Goal: Task Accomplishment & Management: Manage account settings

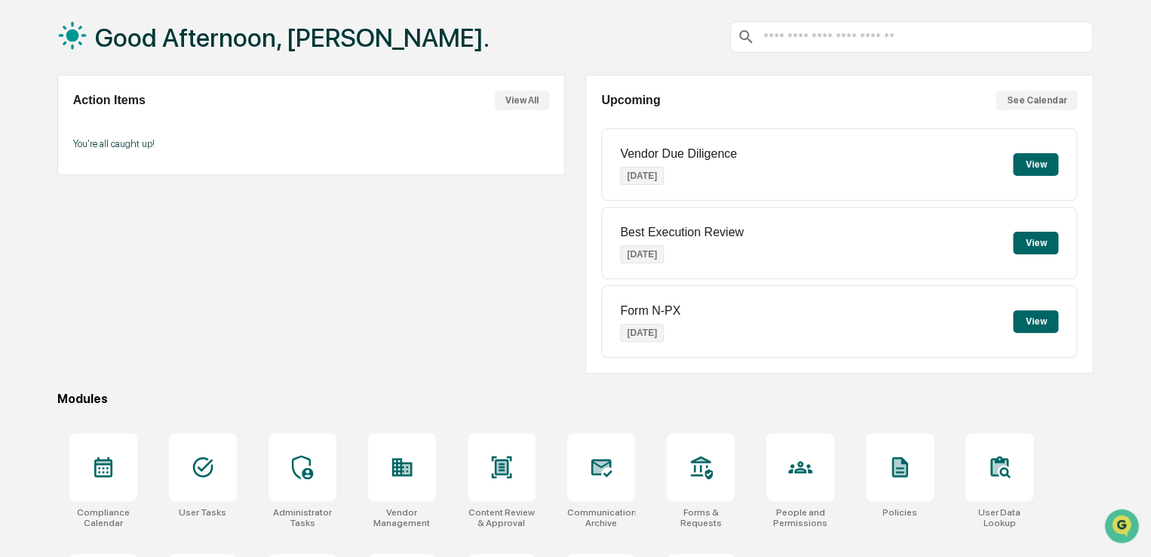
scroll to position [173, 0]
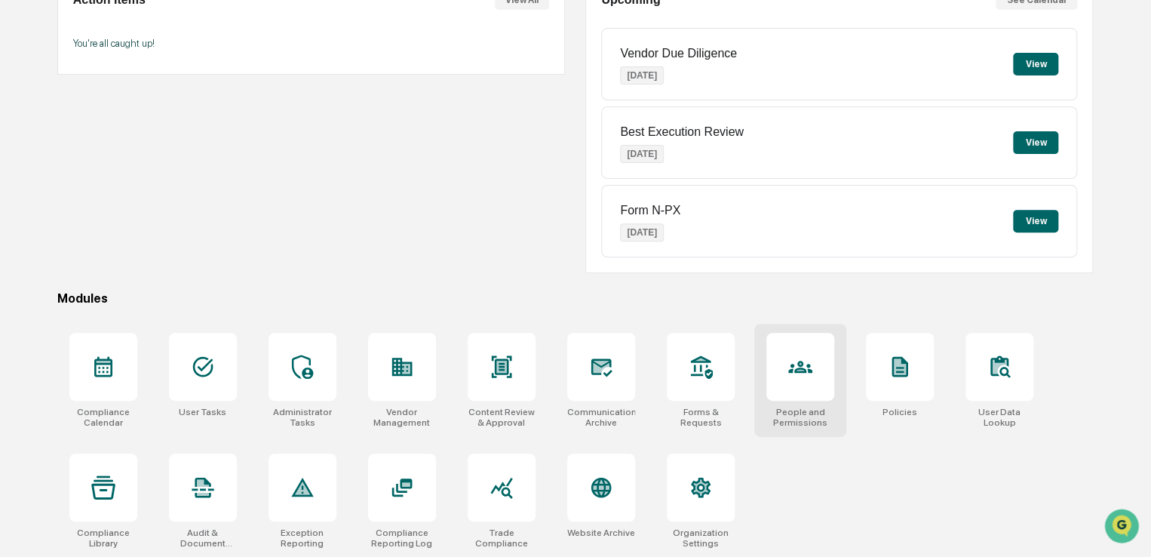
click at [783, 363] on div at bounding box center [800, 367] width 68 height 68
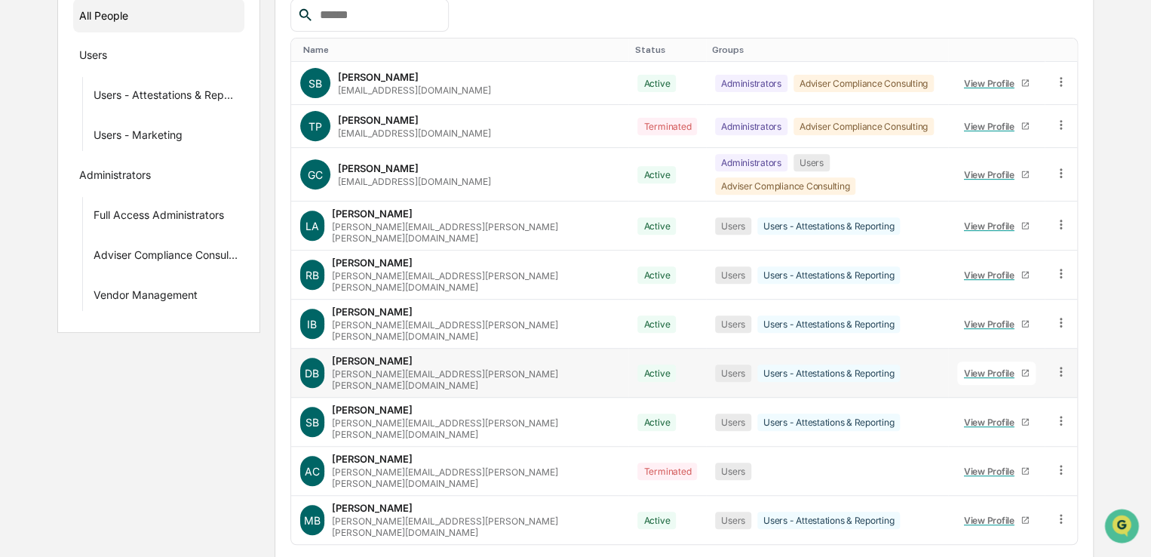
scroll to position [229, 0]
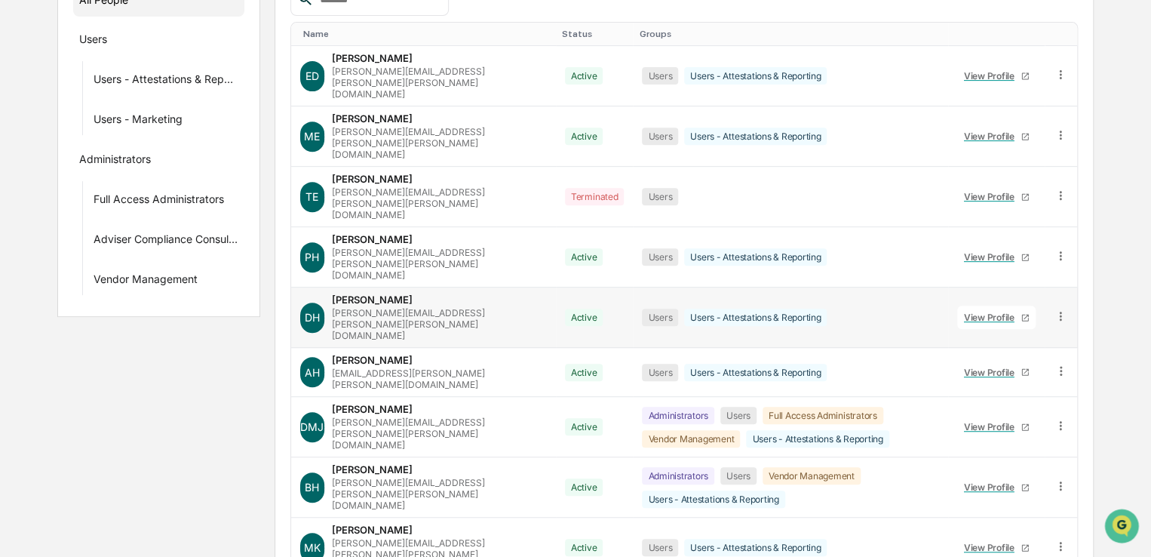
scroll to position [250, 0]
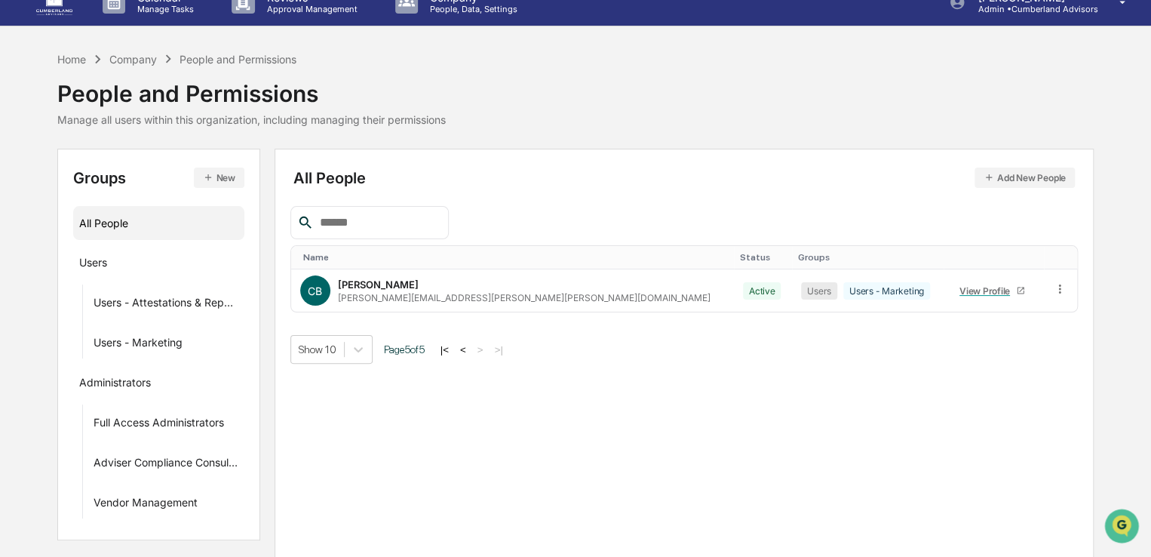
click at [451, 347] on button "|<" at bounding box center [444, 349] width 17 height 13
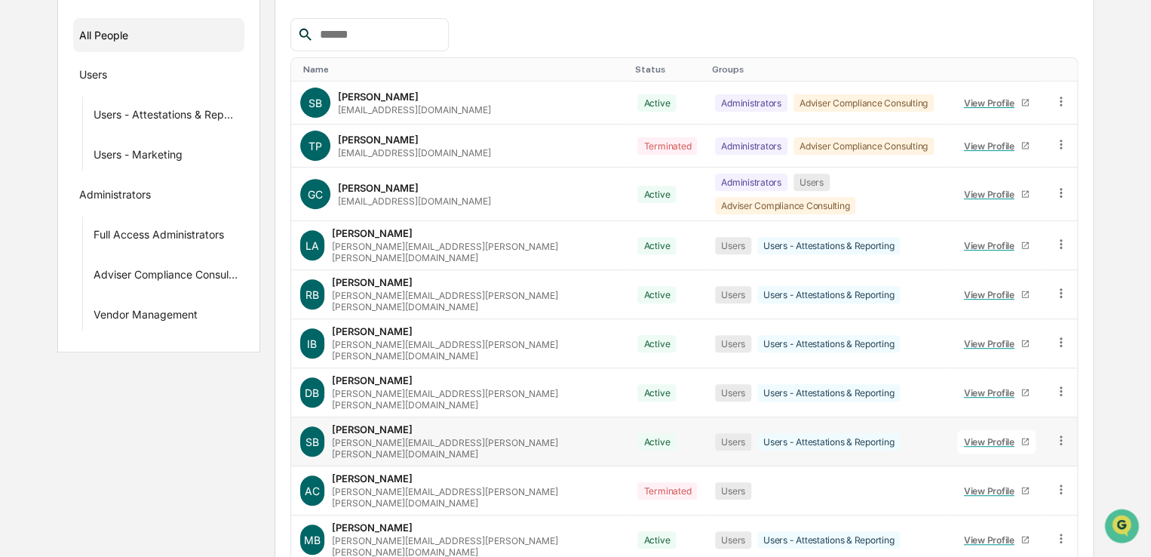
scroll to position [229, 0]
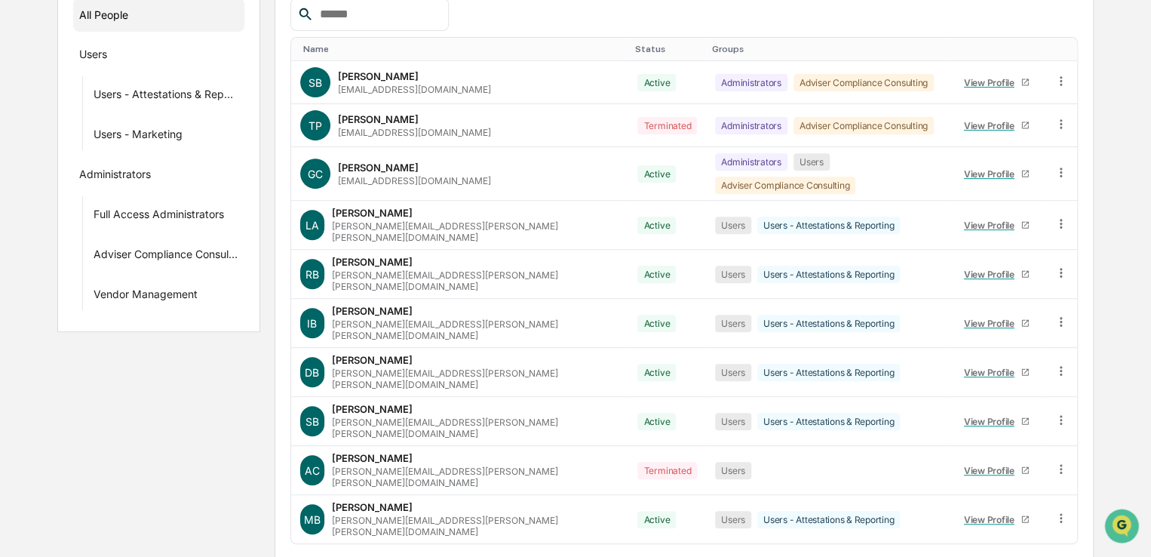
click at [363, 525] on body "Calendar Manage Tasks Reviews Approval Management Company People, Data, Setting…" at bounding box center [575, 191] width 1151 height 840
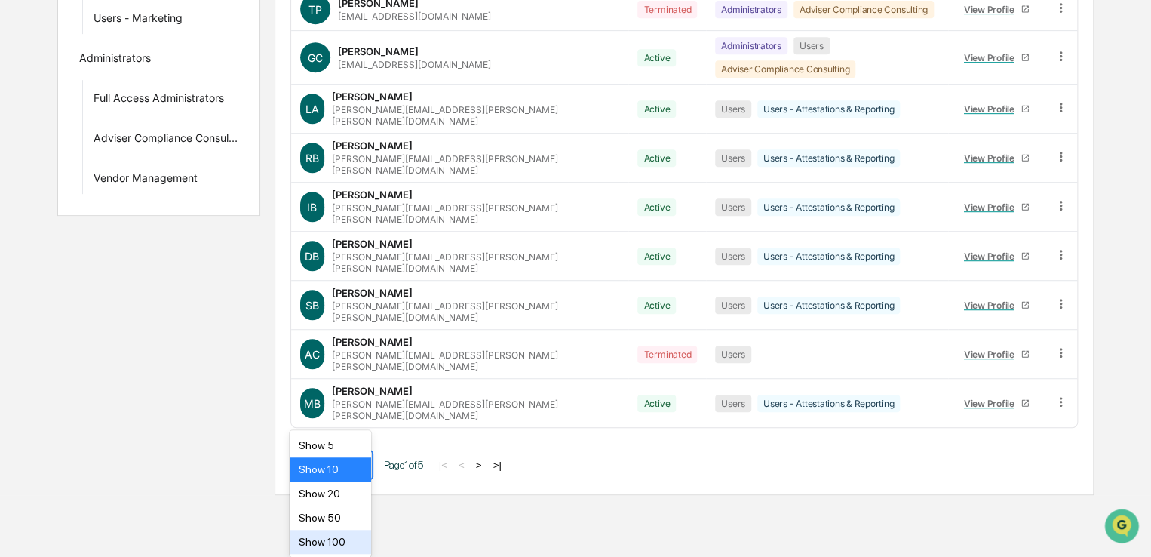
click at [352, 541] on div "Show 100" at bounding box center [330, 541] width 81 height 24
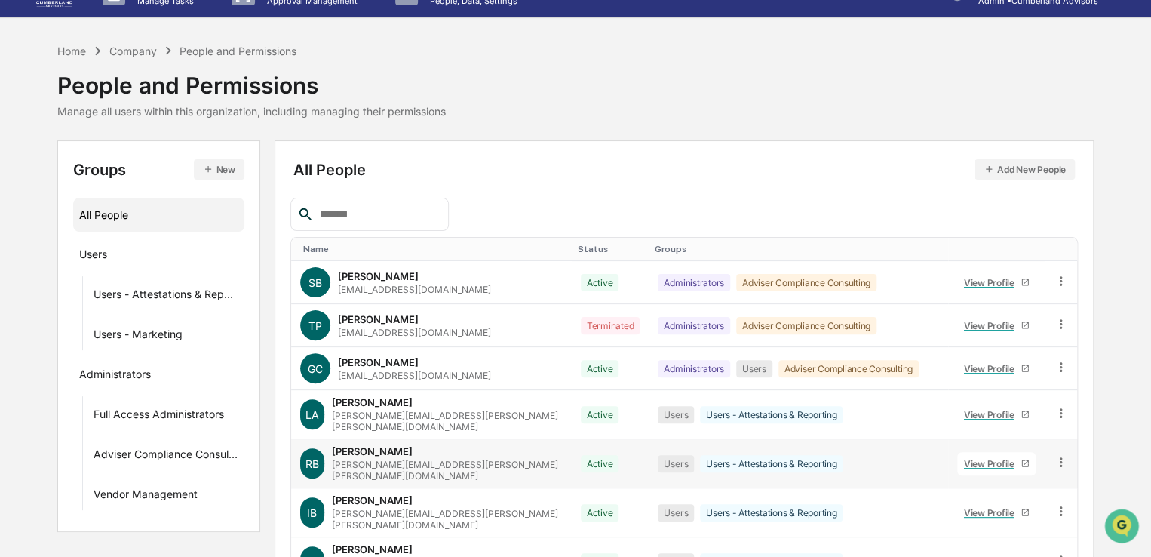
scroll to position [0, 0]
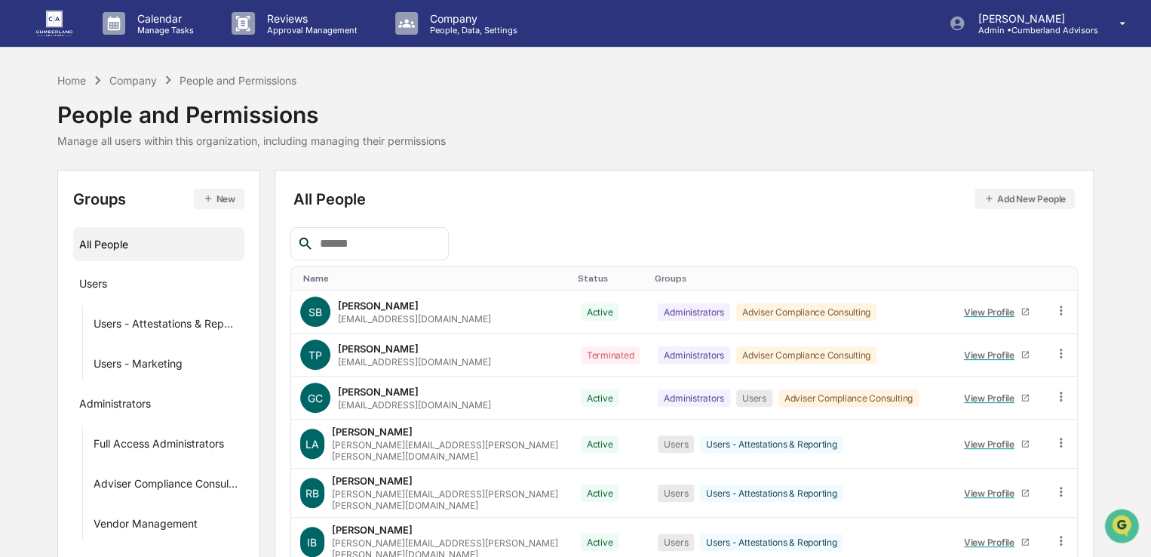
click at [341, 281] on div "Name" at bounding box center [434, 278] width 262 height 11
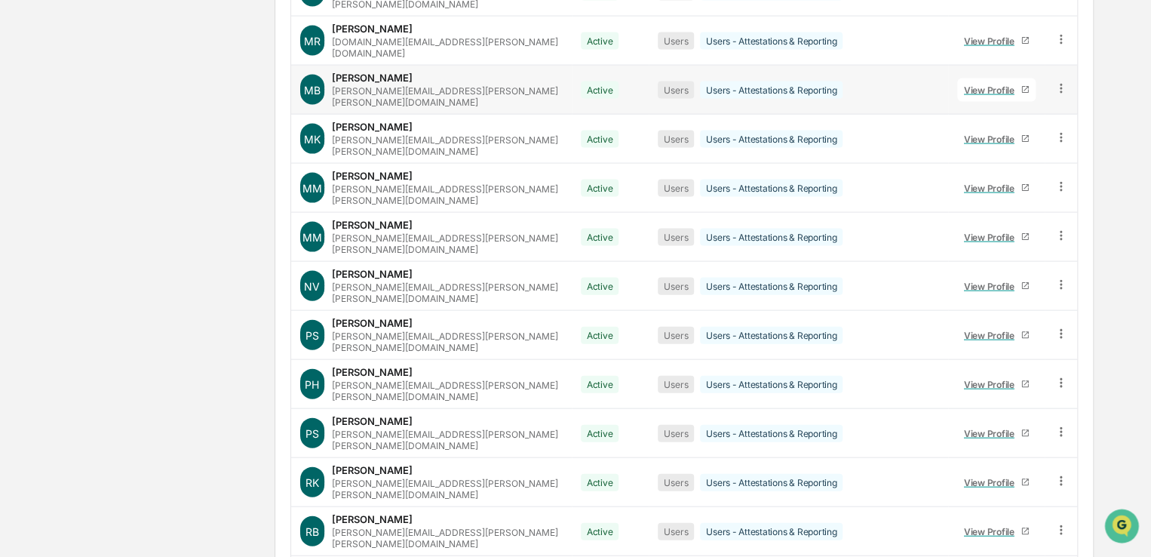
scroll to position [1508, 0]
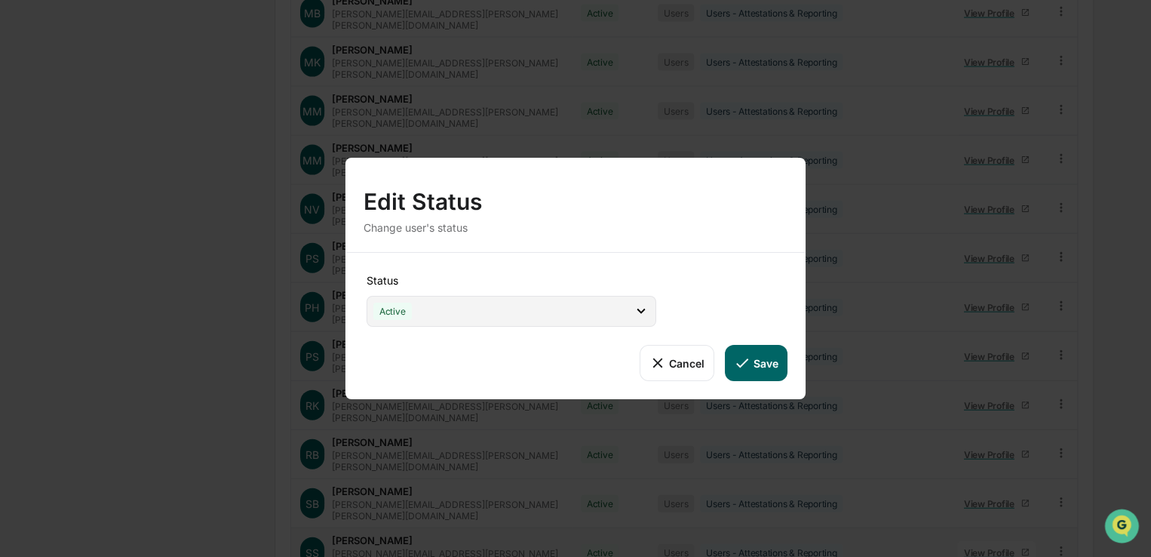
click at [543, 305] on div "Active" at bounding box center [511, 311] width 290 height 31
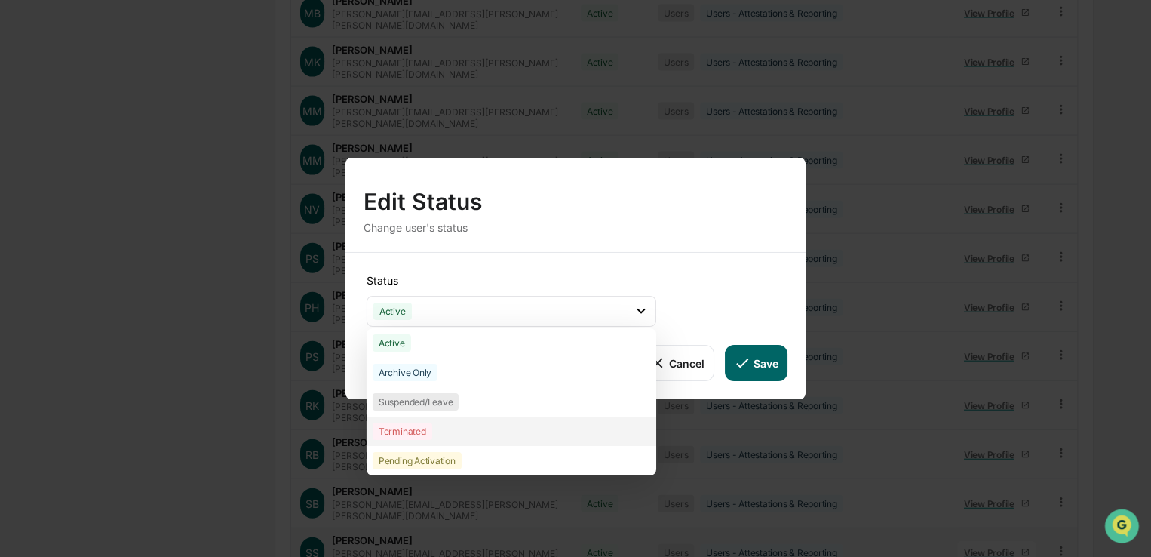
click at [415, 431] on div "Terminated" at bounding box center [403, 430] width 60 height 17
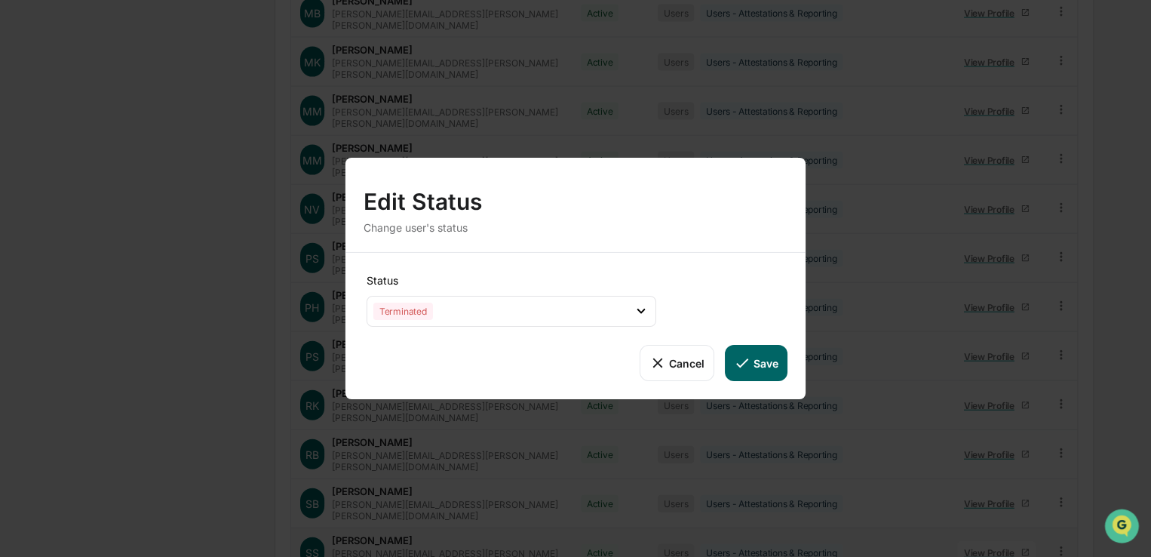
click at [658, 371] on button "Cancel" at bounding box center [676, 363] width 75 height 36
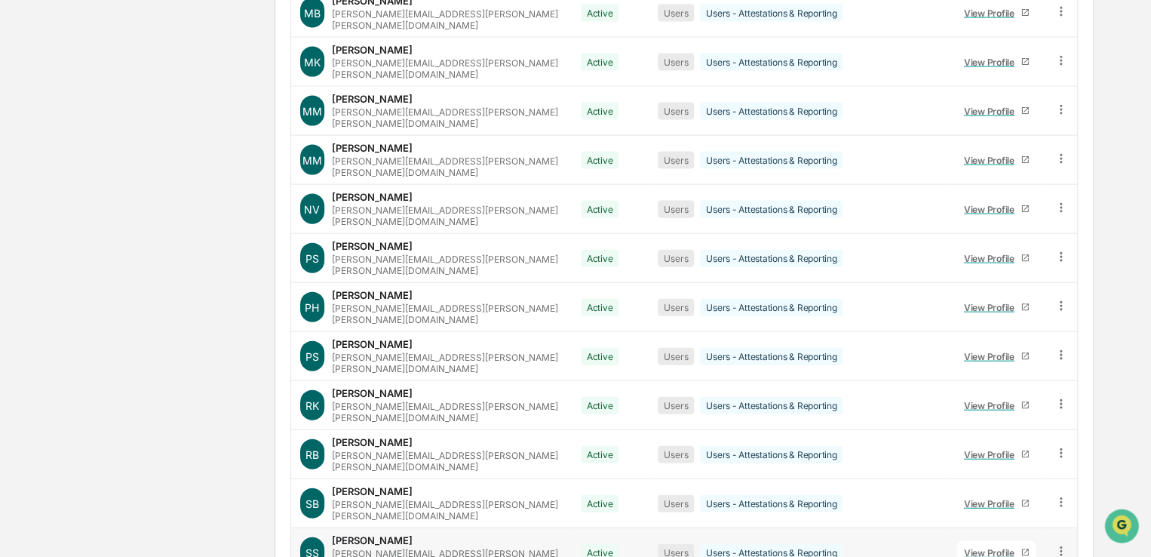
click at [1058, 544] on icon at bounding box center [1060, 551] width 14 height 14
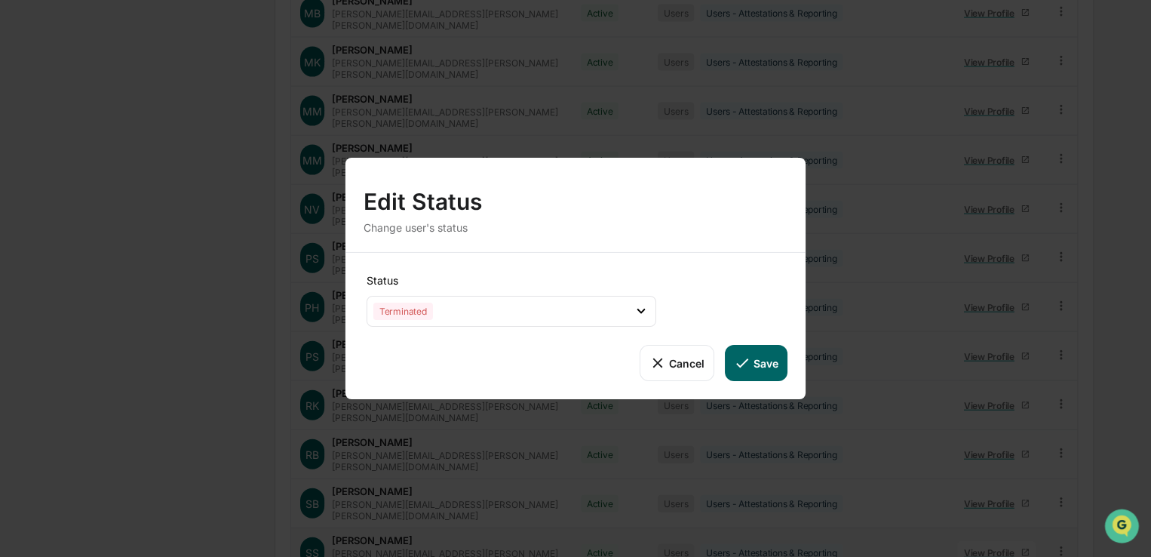
click at [750, 353] on button "Save" at bounding box center [756, 363] width 63 height 36
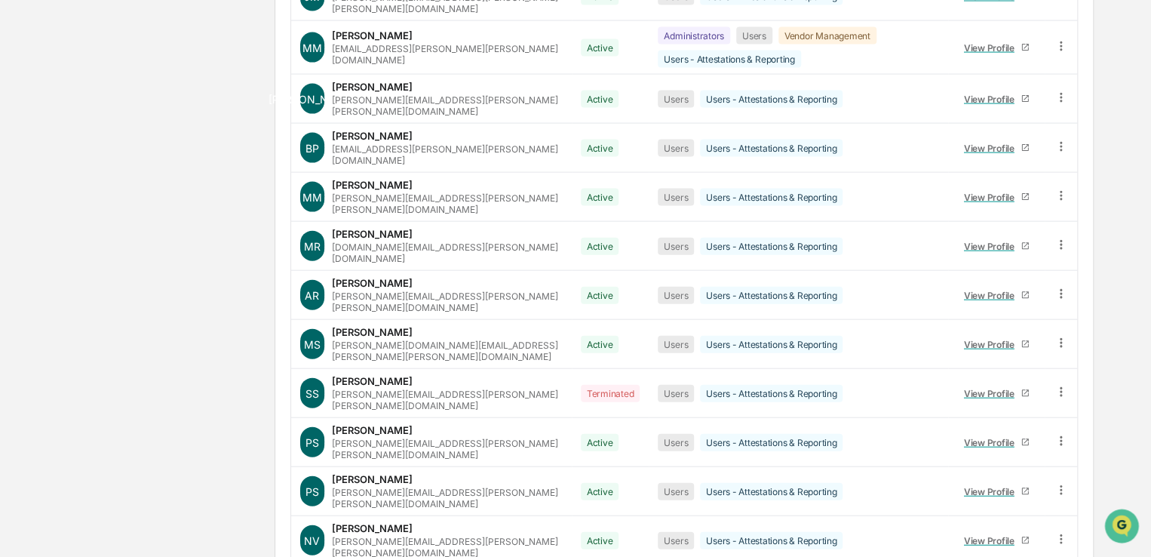
scroll to position [0, 0]
